Goal: Navigation & Orientation: Find specific page/section

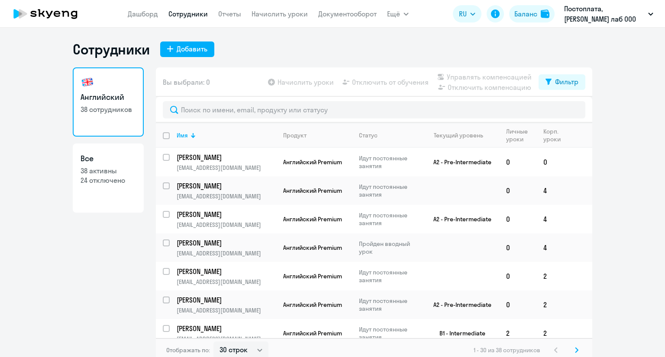
select select "30"
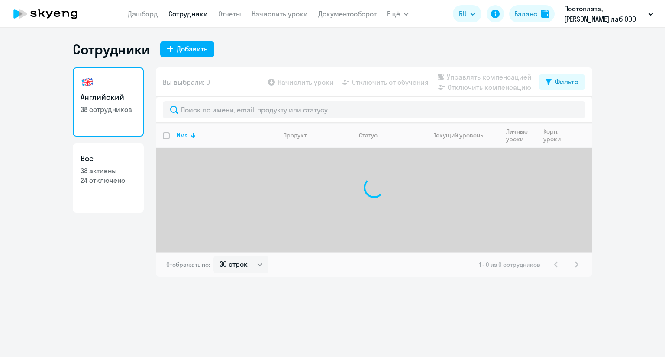
select select "30"
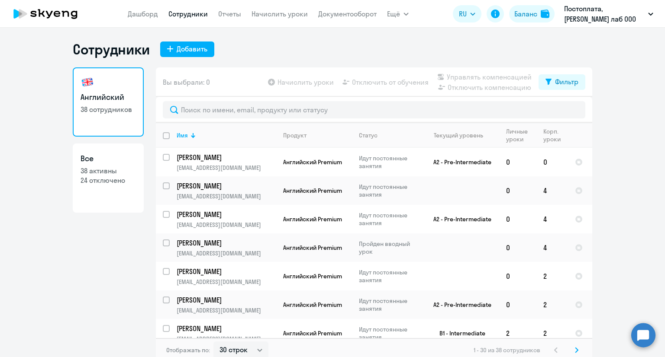
click at [105, 181] on p "24 отключено" at bounding box center [107, 181] width 55 height 10
select select "30"
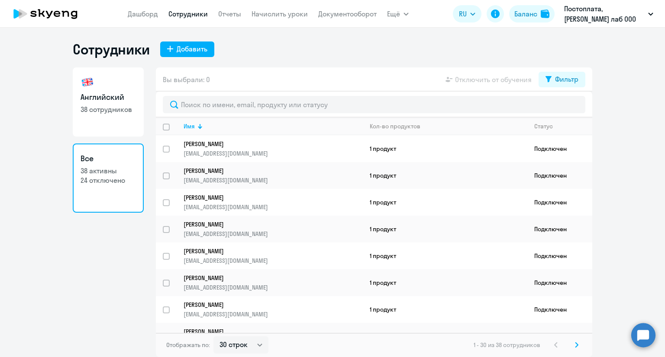
click at [113, 180] on p "24 отключено" at bounding box center [107, 181] width 55 height 10
click at [145, 21] on nav "Дашборд Сотрудники Отчеты Начислить уроки Документооборот" at bounding box center [252, 13] width 249 height 17
click at [144, 17] on link "Дашборд" at bounding box center [143, 14] width 30 height 9
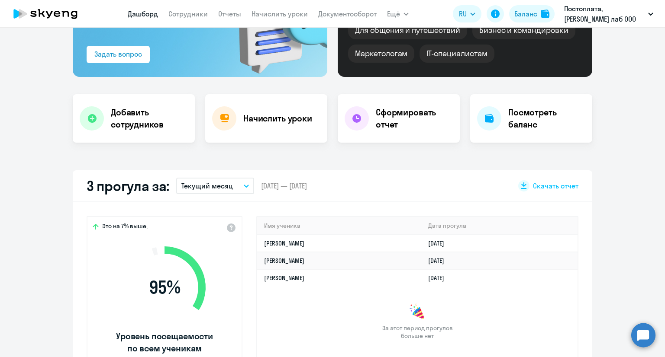
scroll to position [130, 0]
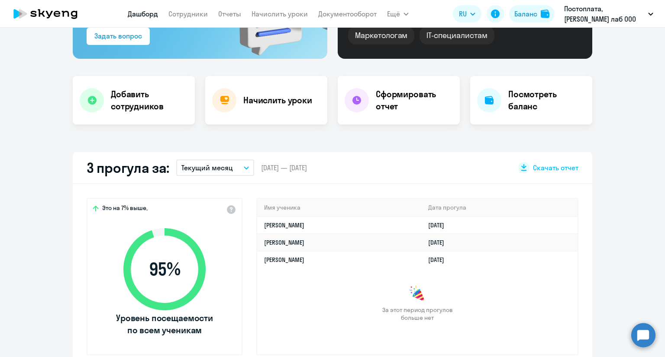
select select "30"
click at [0, 250] on app-truancy-attendance-dashboard "3 прогула за: Текущий месяц – 01.08.2025 — 31.08.2025 Скачать отчет Это на 7% в…" at bounding box center [332, 260] width 665 height 217
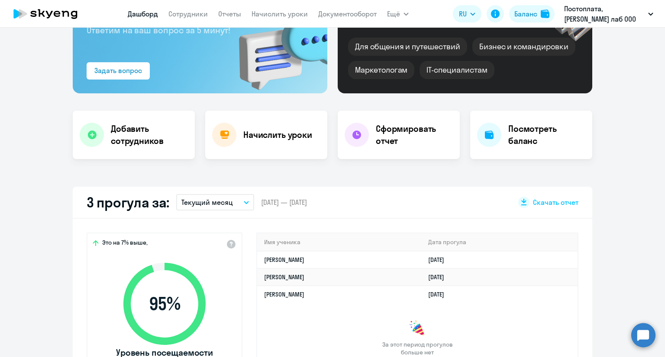
scroll to position [0, 0]
